Goal: Task Accomplishment & Management: Complete application form

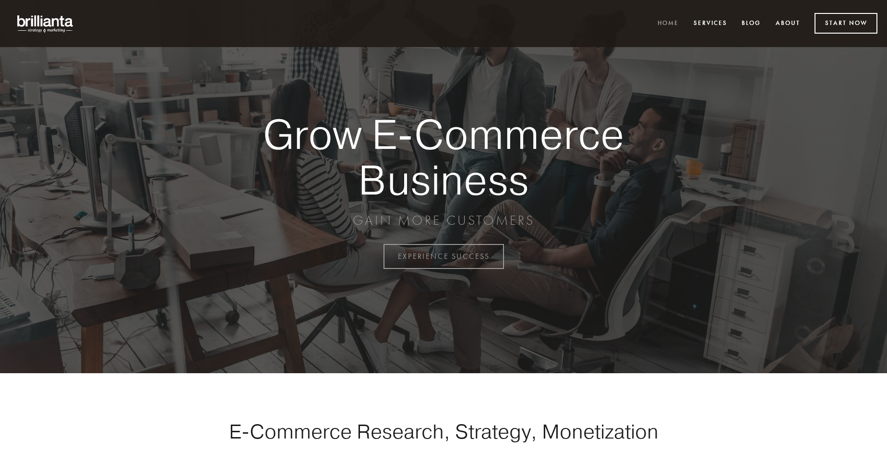
scroll to position [2517, 0]
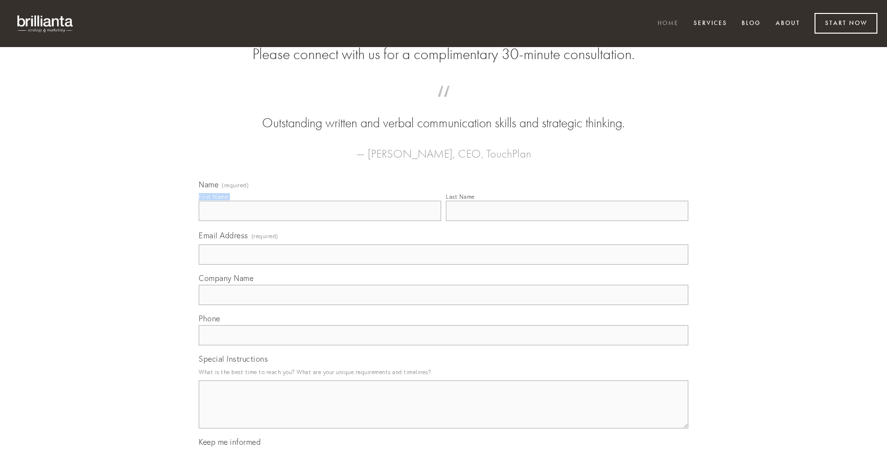
type input "[PERSON_NAME]"
click at [567, 221] on input "Last Name" at bounding box center [567, 211] width 243 height 20
type input "[PERSON_NAME]"
click at [444, 265] on input "Email Address (required)" at bounding box center [444, 254] width 490 height 20
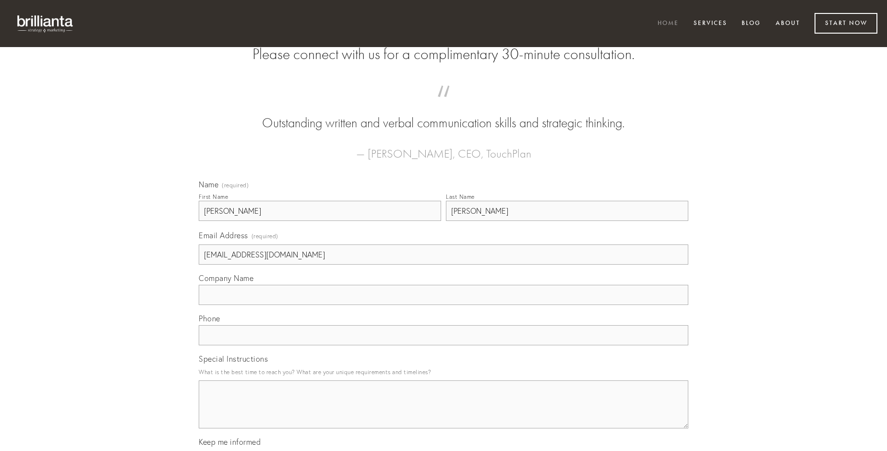
type input "[EMAIL_ADDRESS][DOMAIN_NAME]"
click at [444, 305] on input "Company Name" at bounding box center [444, 295] width 490 height 20
type input "cogo"
click at [444, 345] on input "text" at bounding box center [444, 335] width 490 height 20
click at [444, 413] on textarea "Special Instructions" at bounding box center [444, 404] width 490 height 48
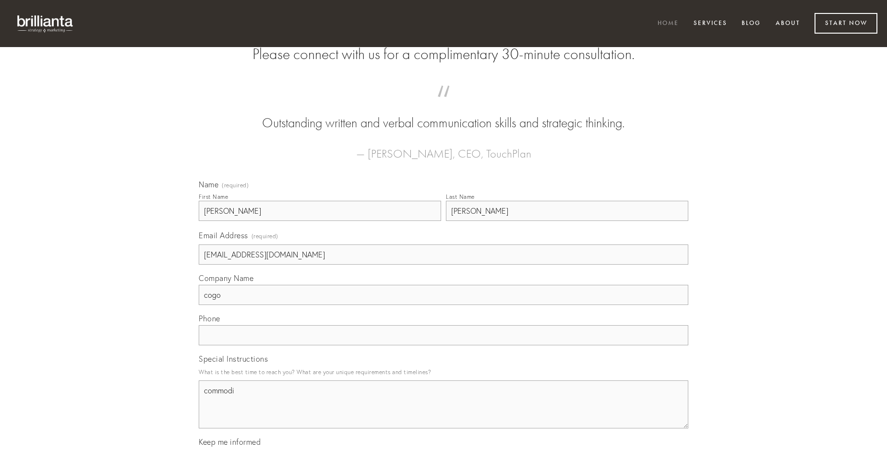
type textarea "commodi"
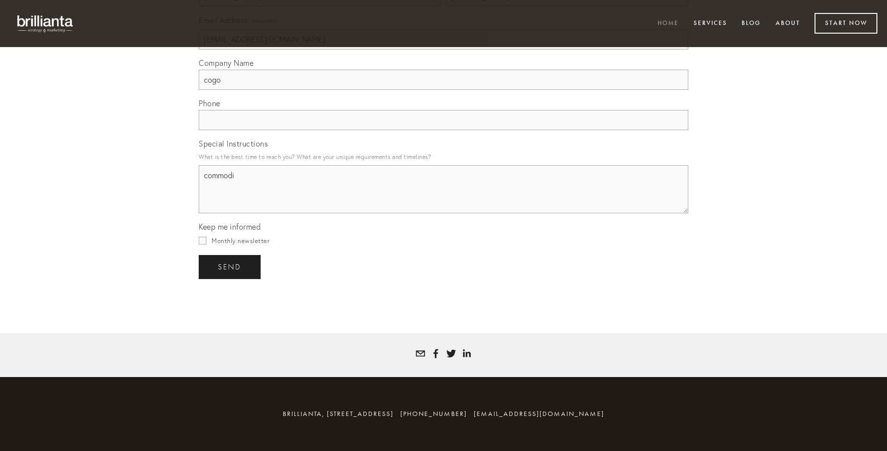
click at [231, 267] on span "send" at bounding box center [230, 267] width 24 height 9
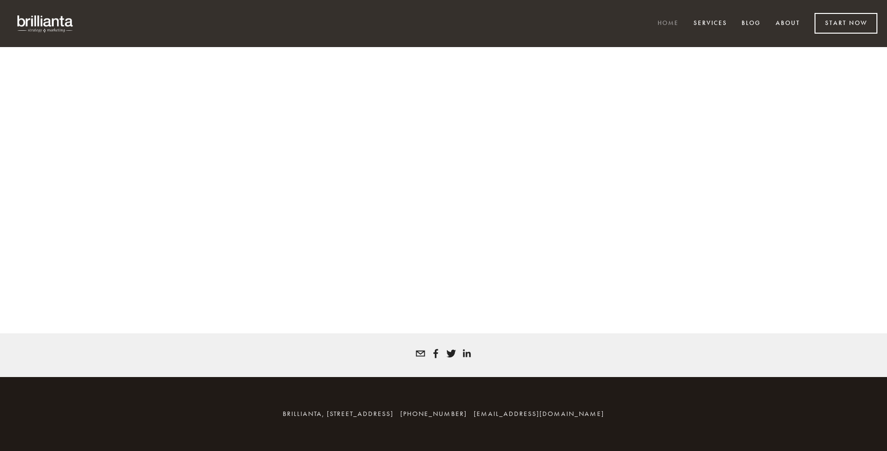
scroll to position [2504, 0]
